Goal: Information Seeking & Learning: Learn about a topic

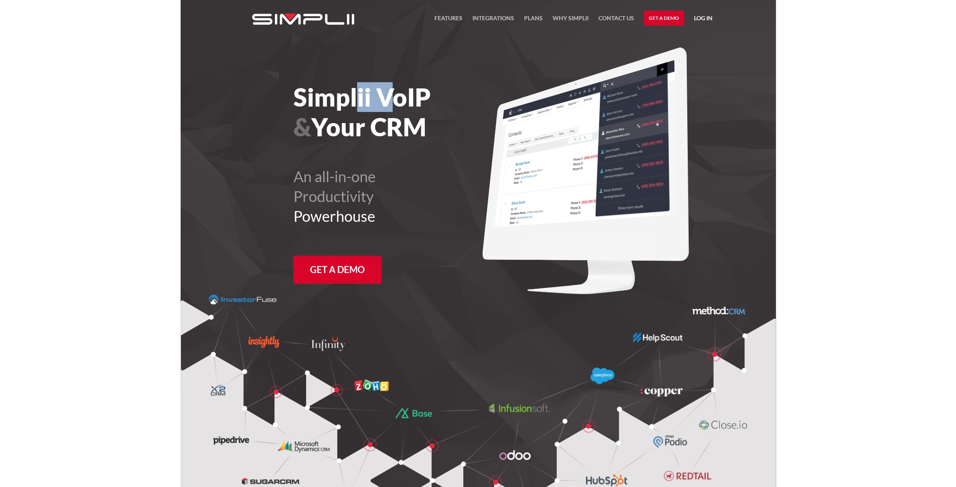
drag, startPoint x: 359, startPoint y: 88, endPoint x: 409, endPoint y: 100, distance: 51.2
click at [409, 100] on h1 "Simplii VoIP & Your CRM" at bounding box center [409, 112] width 230 height 60
click at [410, 121] on h1 "Simplii VoIP & Your CRM" at bounding box center [409, 112] width 230 height 60
drag, startPoint x: 301, startPoint y: 130, endPoint x: 413, endPoint y: 131, distance: 112.9
click at [387, 129] on h1 "Simplii VoIP & Your CRM" at bounding box center [409, 112] width 230 height 60
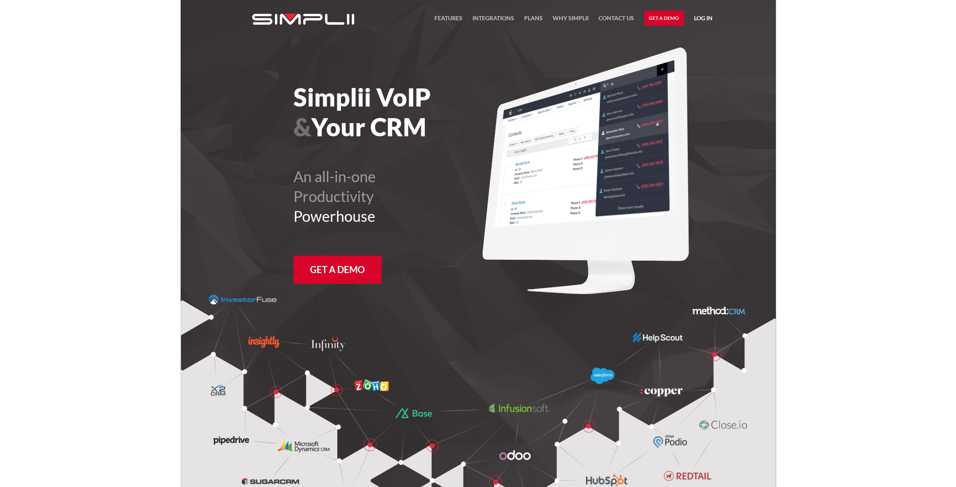
click at [415, 131] on h1 "Simplii VoIP & Your CRM" at bounding box center [409, 112] width 230 height 60
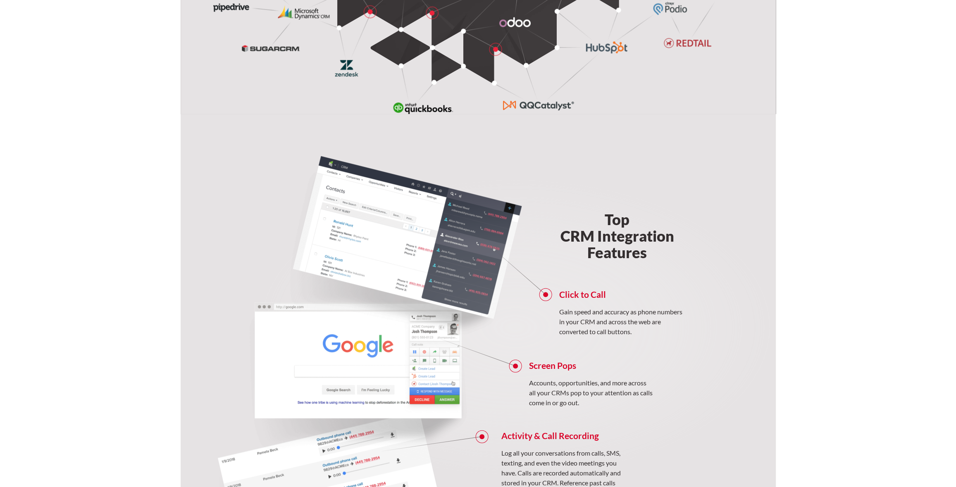
scroll to position [482, 0]
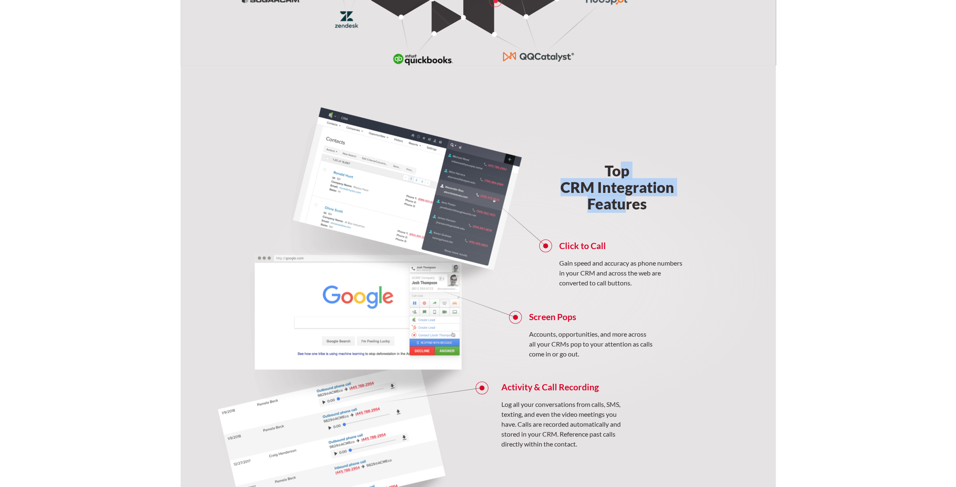
drag, startPoint x: 622, startPoint y: 170, endPoint x: 631, endPoint y: 205, distance: 36.8
click at [631, 205] on h2 "Top CRM Integration Features" at bounding box center [617, 187] width 191 height 50
click at [620, 269] on p "Gain speed and accuracy as phone numbers in your CRM and across the web are con…" at bounding box center [621, 273] width 124 height 30
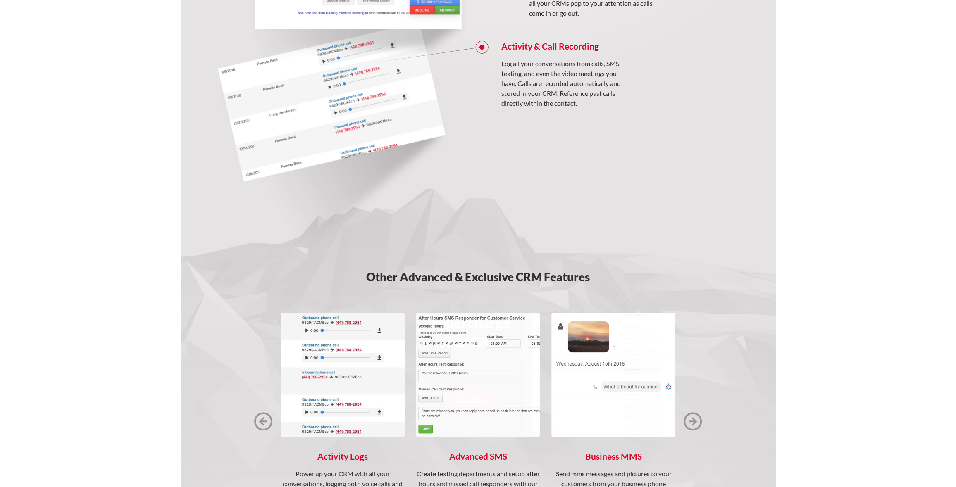
scroll to position [923, 0]
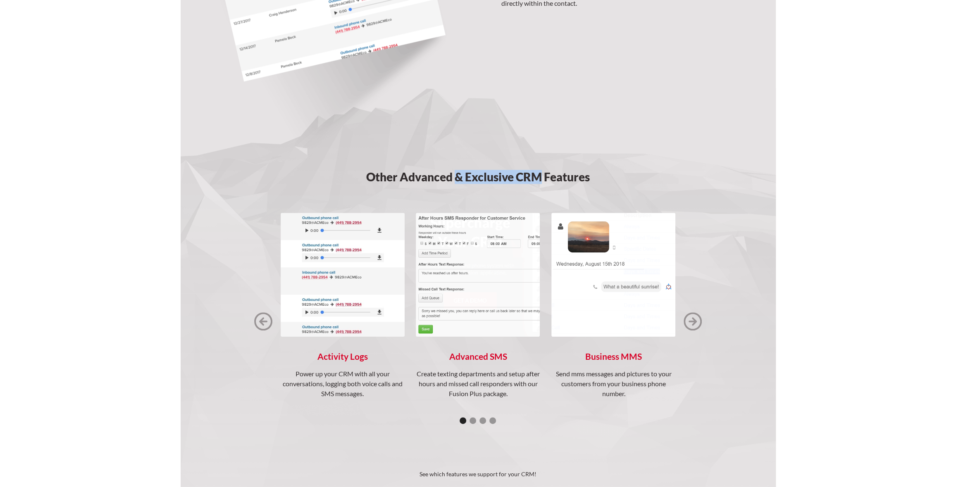
drag, startPoint x: 456, startPoint y: 174, endPoint x: 544, endPoint y: 174, distance: 88.1
click at [544, 174] on h3 "Other Advanced & Exclusive CRM Features" at bounding box center [478, 177] width 469 height 12
click at [561, 173] on h3 "Other Advanced & Exclusive CRM Features" at bounding box center [478, 177] width 469 height 12
click at [690, 319] on img "next slide" at bounding box center [693, 322] width 18 height 18
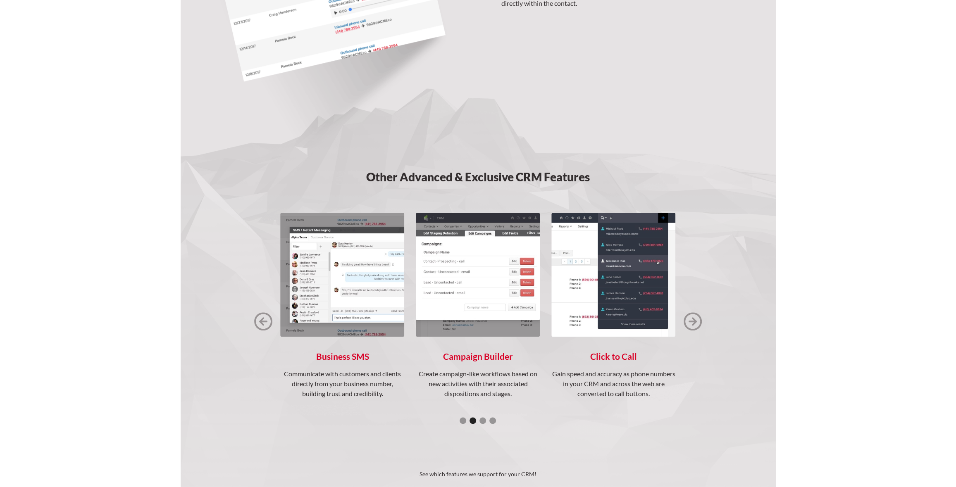
click at [694, 318] on img "next slide" at bounding box center [693, 322] width 18 height 18
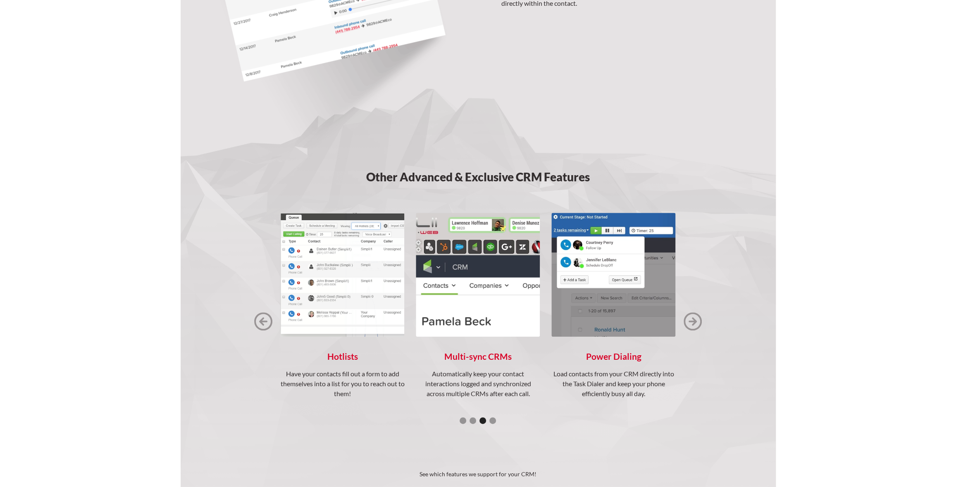
click at [694, 318] on img "next slide" at bounding box center [693, 322] width 18 height 18
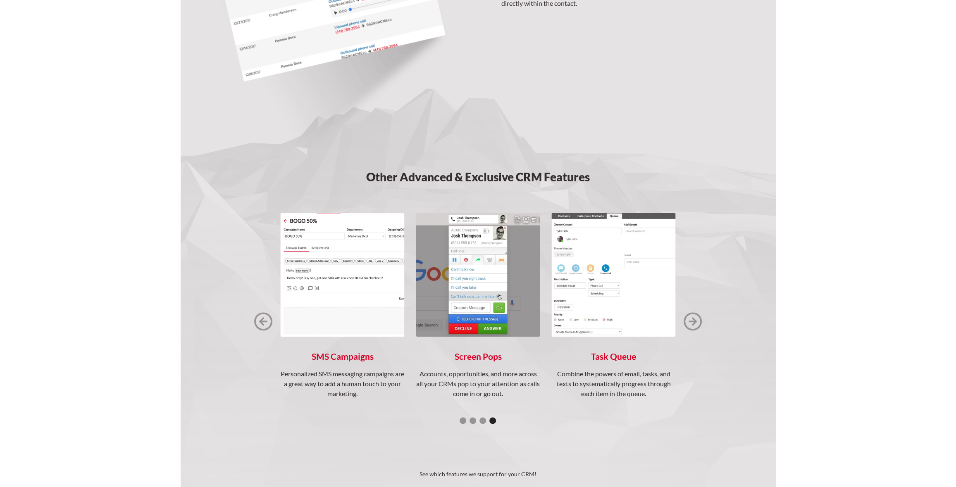
click at [694, 319] on img "next slide" at bounding box center [693, 322] width 18 height 18
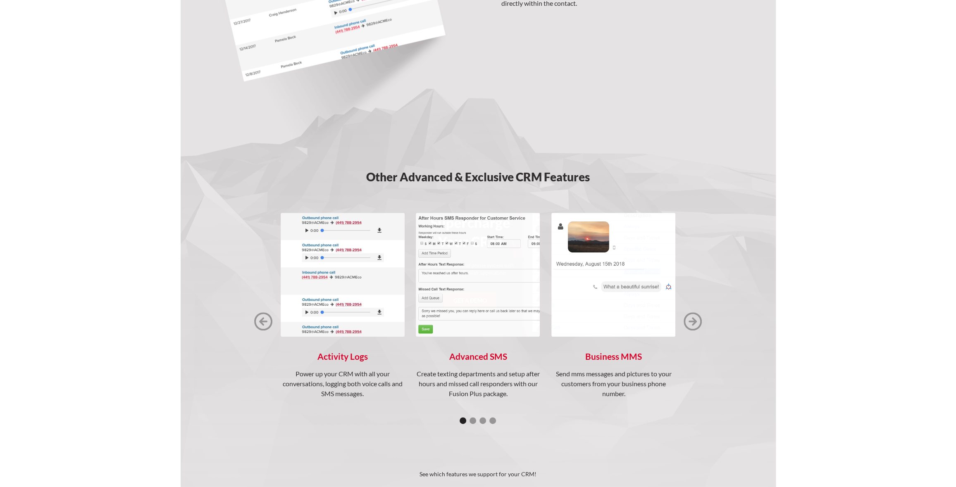
click at [265, 320] on img "previous slide" at bounding box center [263, 322] width 18 height 18
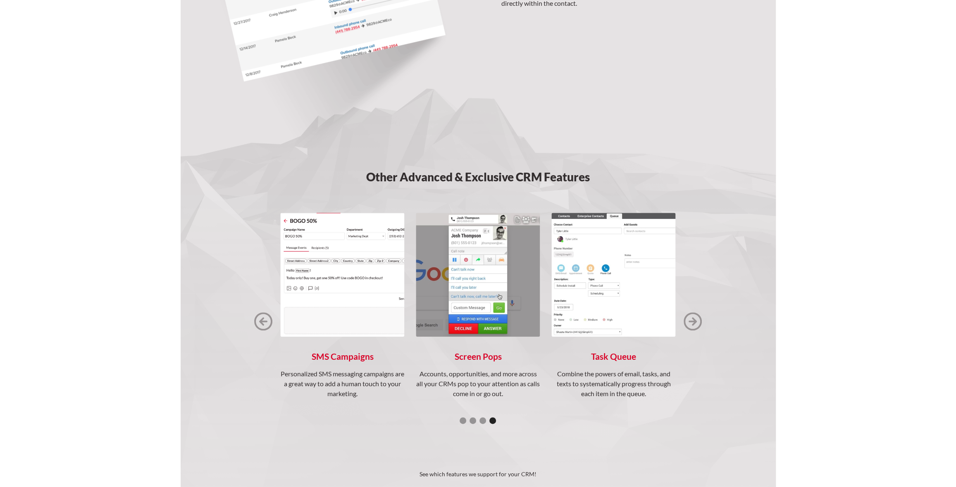
click at [691, 321] on img "next slide" at bounding box center [693, 322] width 18 height 18
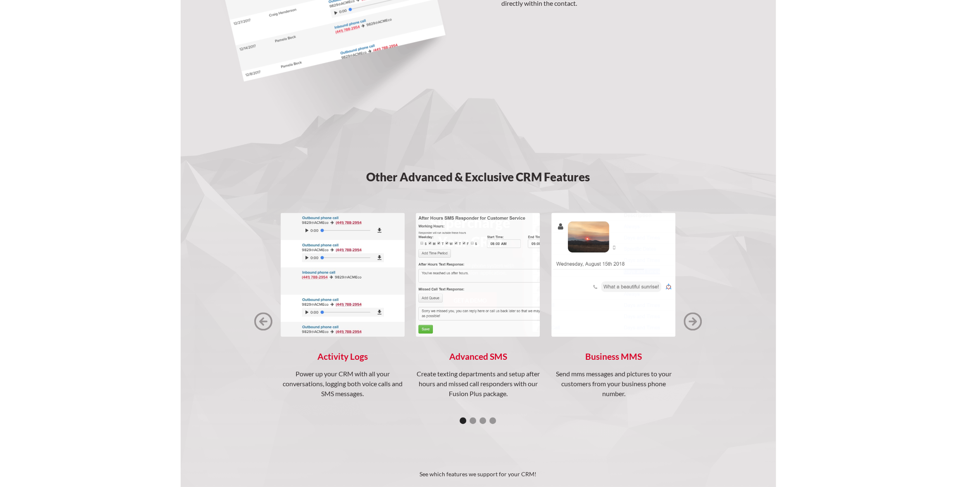
click at [691, 321] on img "next slide" at bounding box center [693, 322] width 18 height 18
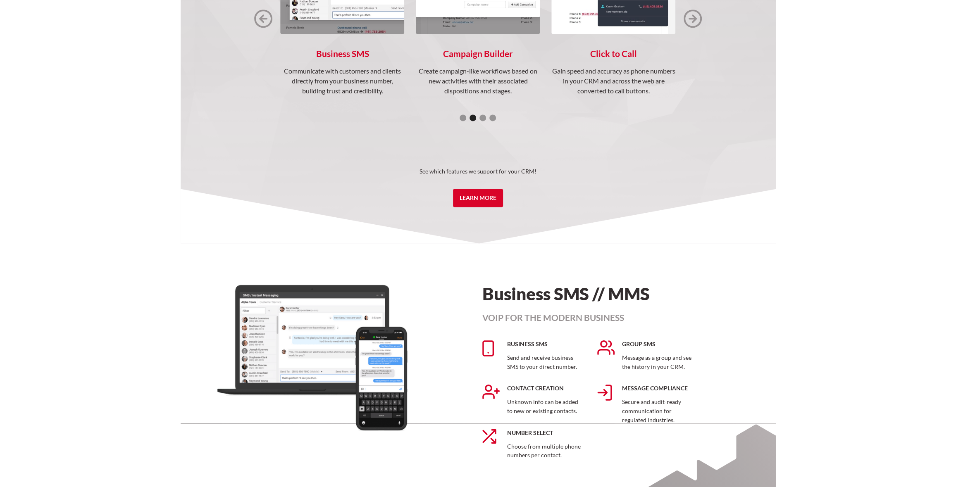
scroll to position [1267, 0]
